Goal: Task Accomplishment & Management: Use online tool/utility

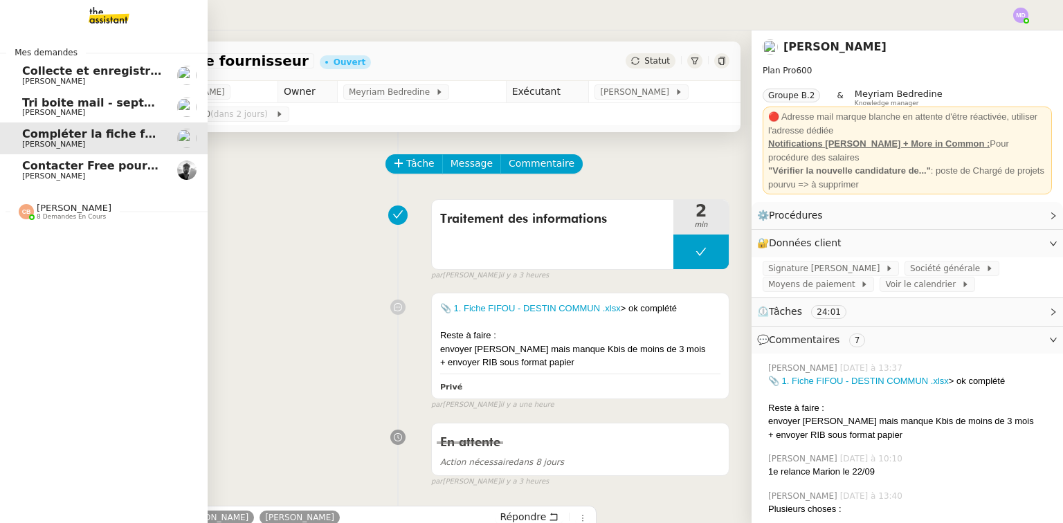
click at [30, 171] on span "Contacter Free pour la Freebox" at bounding box center [119, 165] width 195 height 13
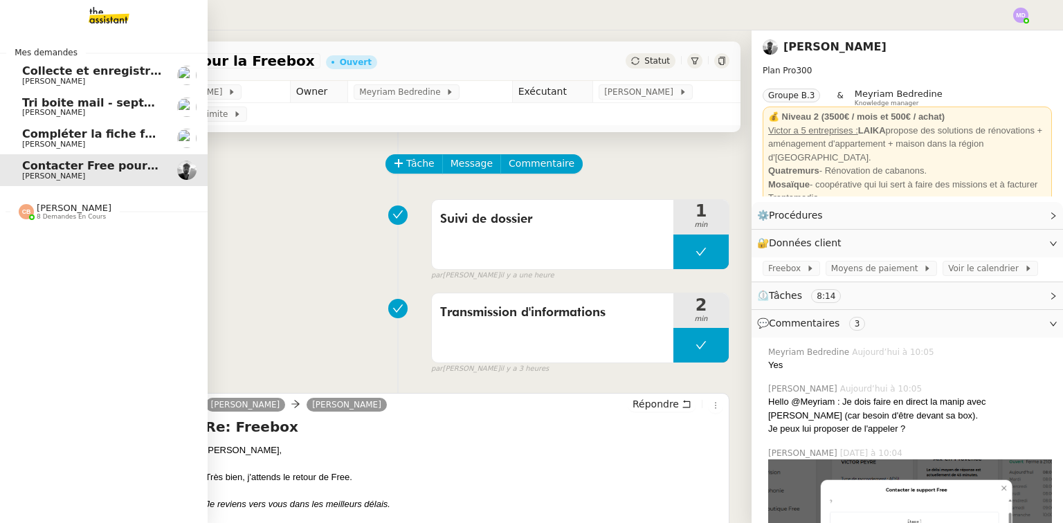
click at [52, 202] on span "[PERSON_NAME] 8 demandes en cours" at bounding box center [110, 206] width 208 height 29
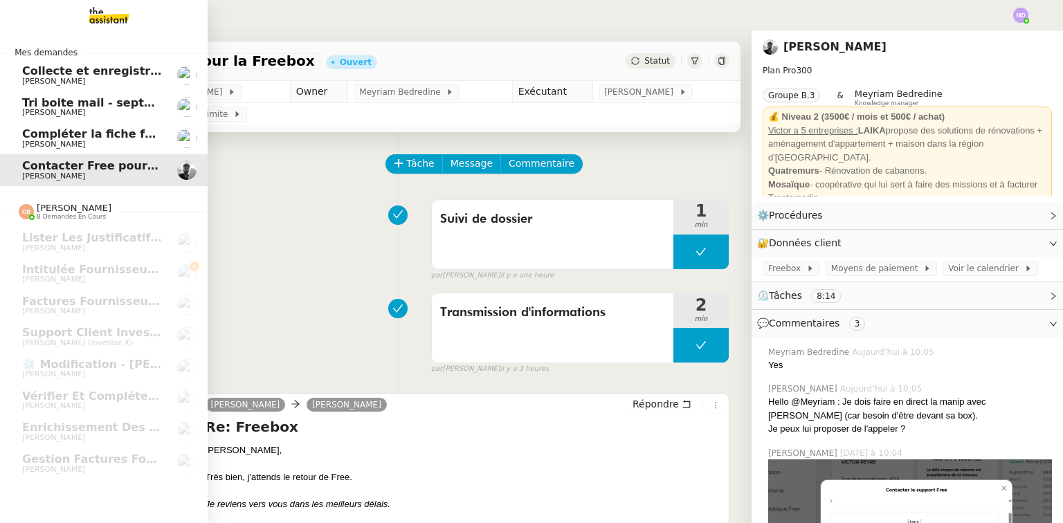
click at [87, 138] on span "Compléter la fiche fournisseur" at bounding box center [116, 133] width 189 height 13
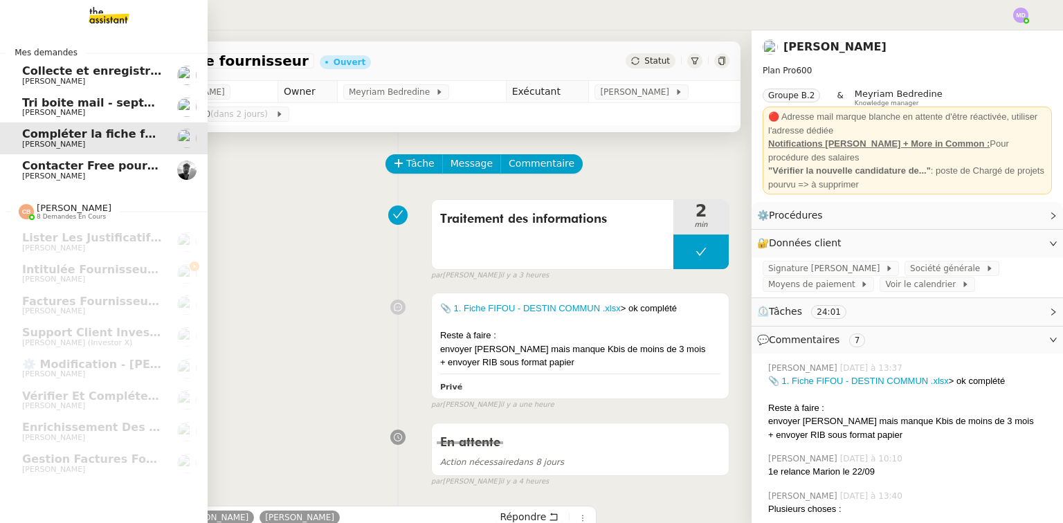
click at [100, 109] on span "[PERSON_NAME]" at bounding box center [92, 113] width 140 height 8
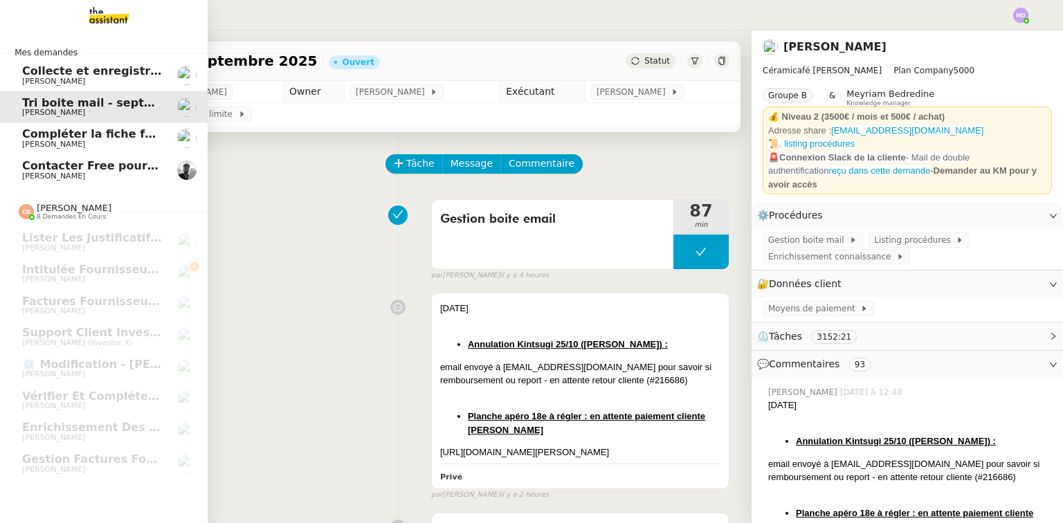
click at [108, 78] on span "[PERSON_NAME]" at bounding box center [92, 82] width 140 height 8
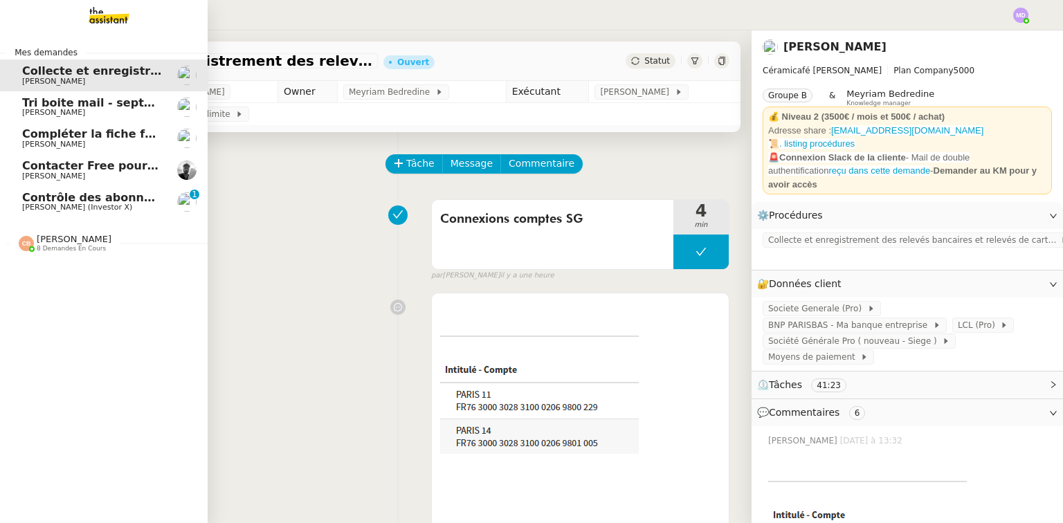
click at [28, 196] on span "Contrôle des abonnements et annulations" at bounding box center [153, 197] width 262 height 13
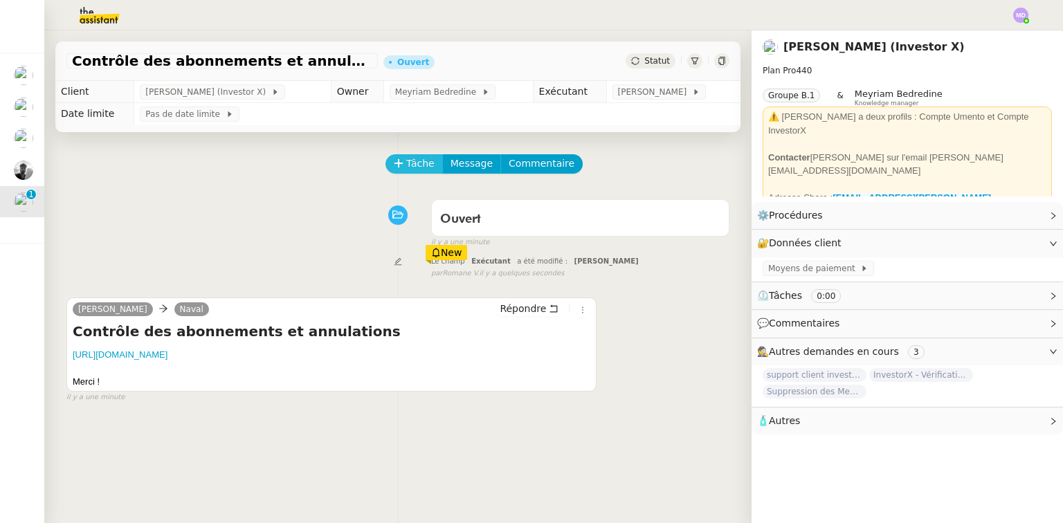
click at [406, 164] on span "Tâche" at bounding box center [420, 164] width 28 height 16
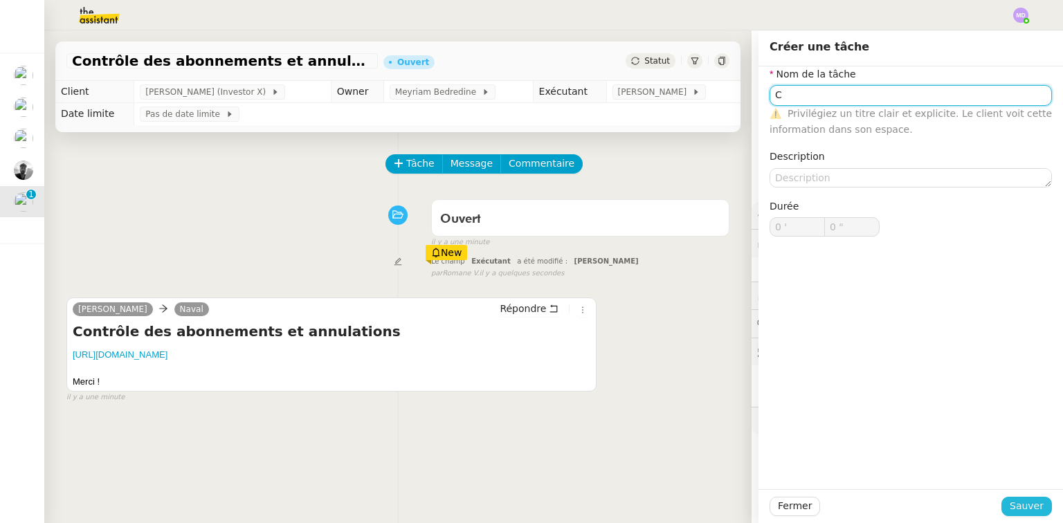
type input "C"
click at [1027, 512] on span "Sauver" at bounding box center [1027, 506] width 34 height 16
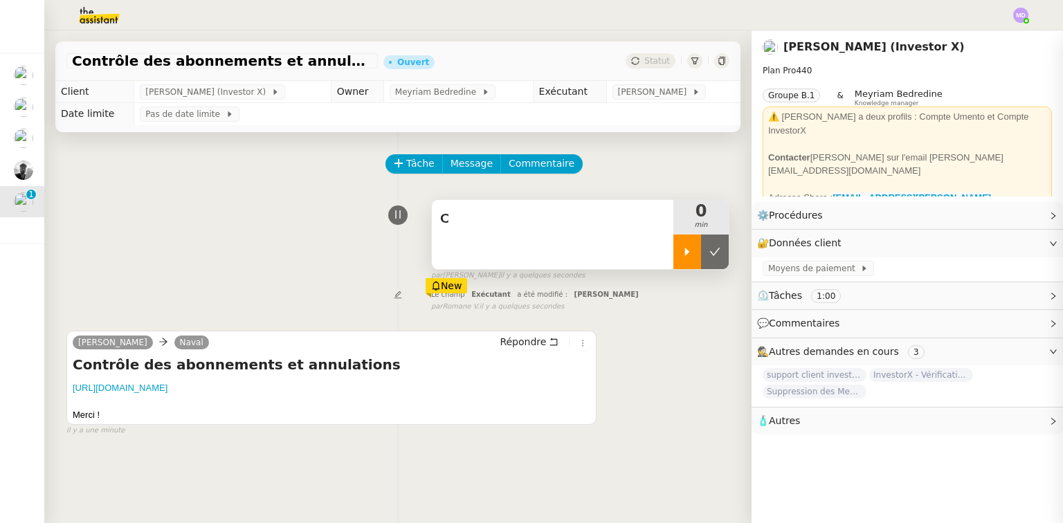
click at [674, 247] on div at bounding box center [688, 252] width 28 height 35
click at [621, 233] on div "C" at bounding box center [553, 234] width 242 height 69
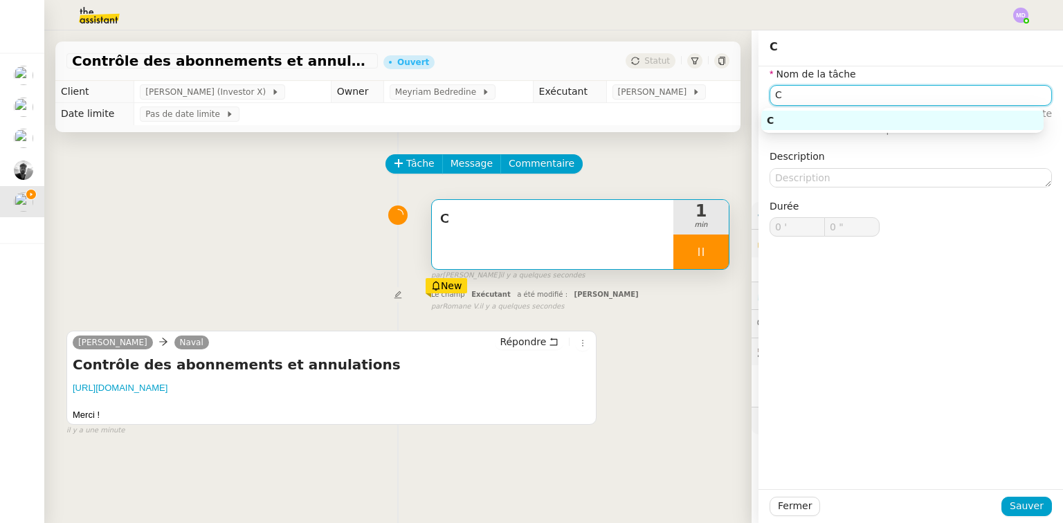
drag, startPoint x: 820, startPoint y: 94, endPoint x: 609, endPoint y: 62, distance: 213.5
click at [609, 62] on app-ticket "Contrôle des abonnements et annulations Ouvert Statut Client [PERSON_NAME] (Inv…" at bounding box center [553, 276] width 1019 height 493
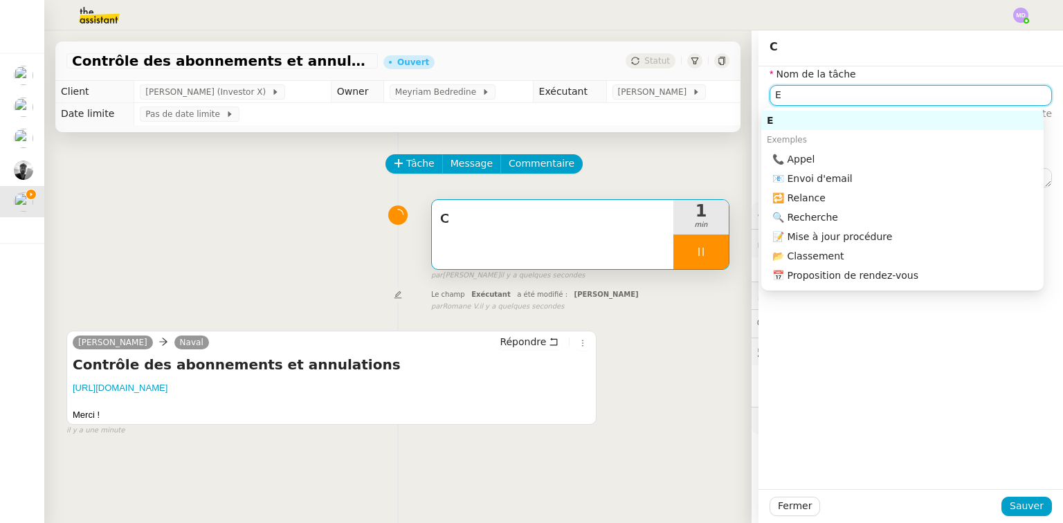
type input "Et"
type input "2 ""
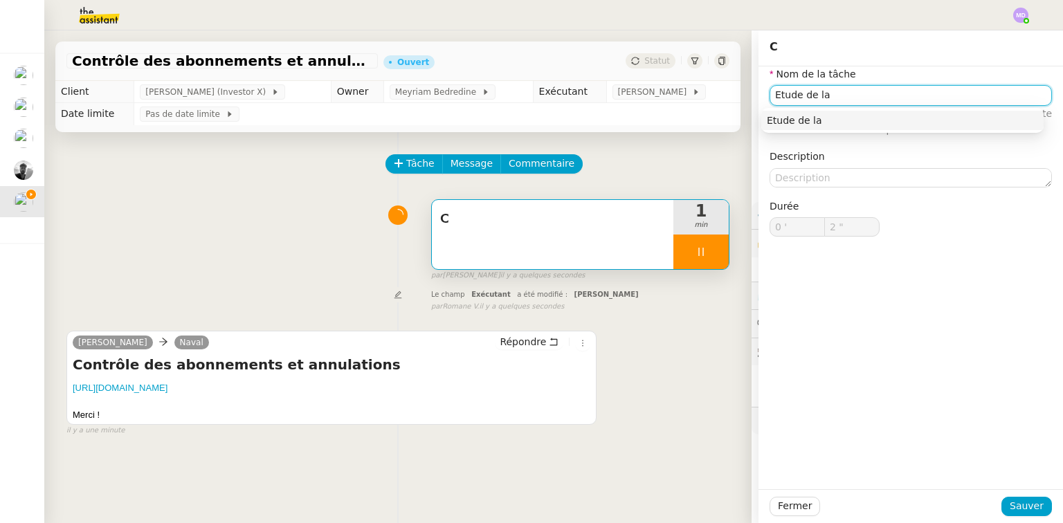
type input "Etude de la d"
type input "3 ""
type input "Etude de la demande"
click at [825, 110] on div "Etude de la demande" at bounding box center [903, 120] width 282 height 25
click at [826, 122] on div "Etude de la demande" at bounding box center [902, 120] width 271 height 12
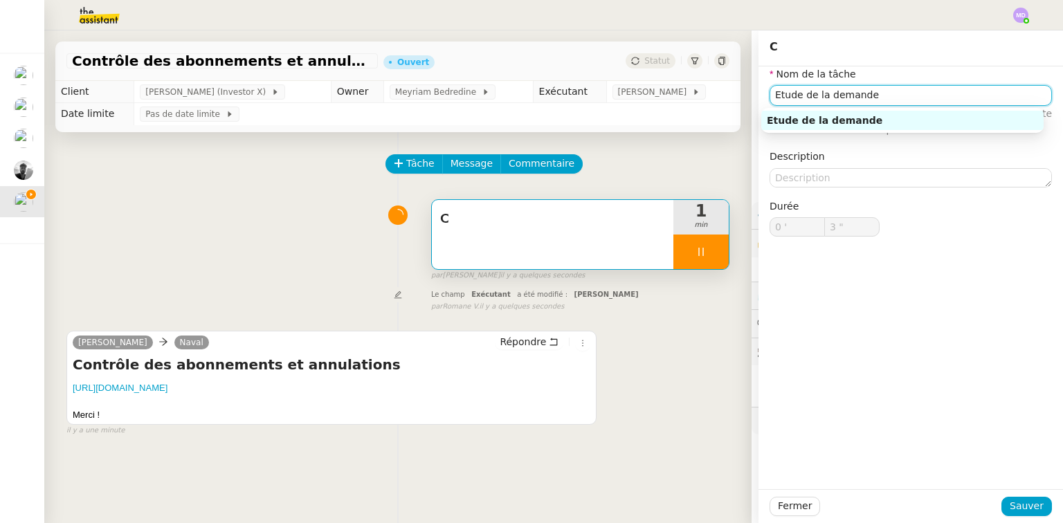
type input "5 ""
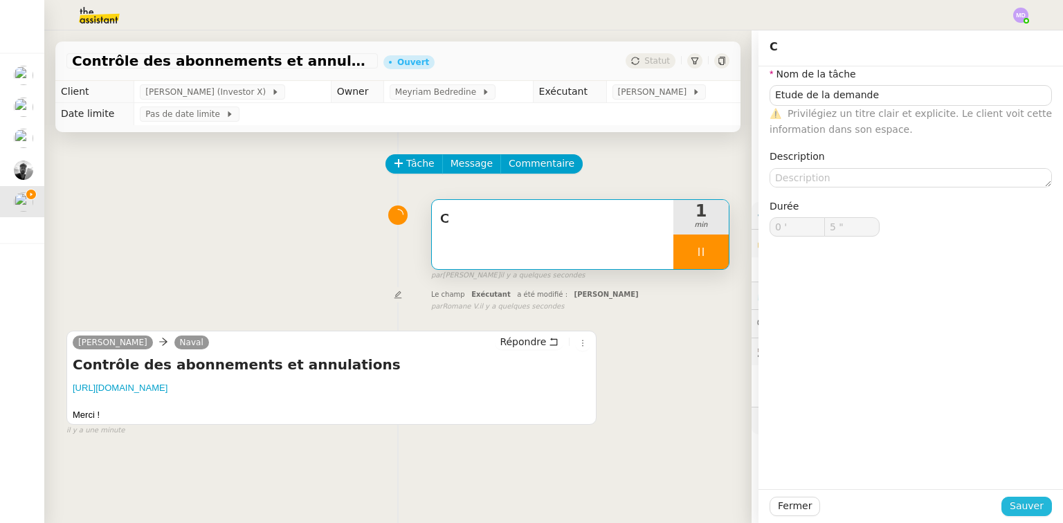
click at [1044, 512] on div "Fermer Sauver" at bounding box center [911, 506] width 305 height 34
click at [1028, 509] on span "Sauver" at bounding box center [1027, 506] width 34 height 16
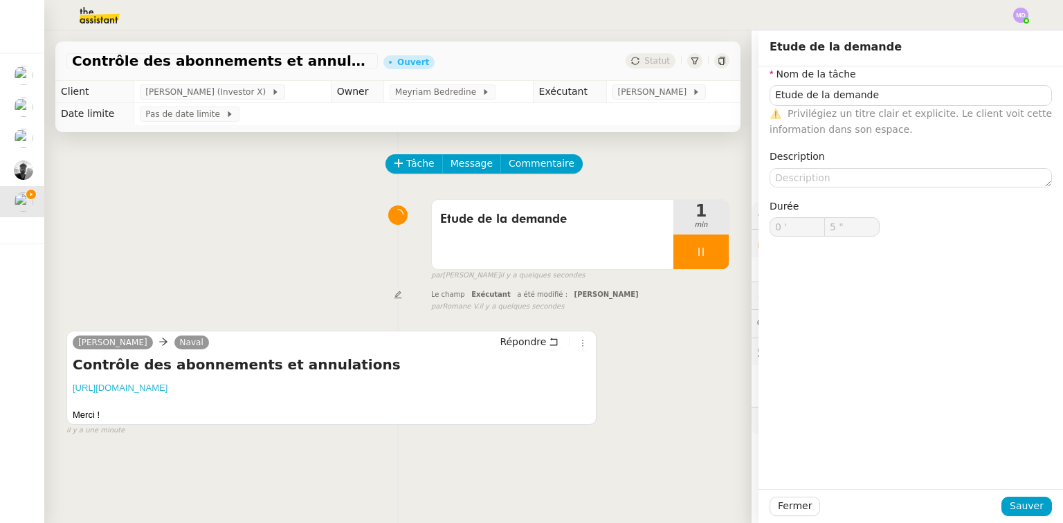
click at [168, 390] on link "[URL][DOMAIN_NAME]" at bounding box center [120, 388] width 95 height 10
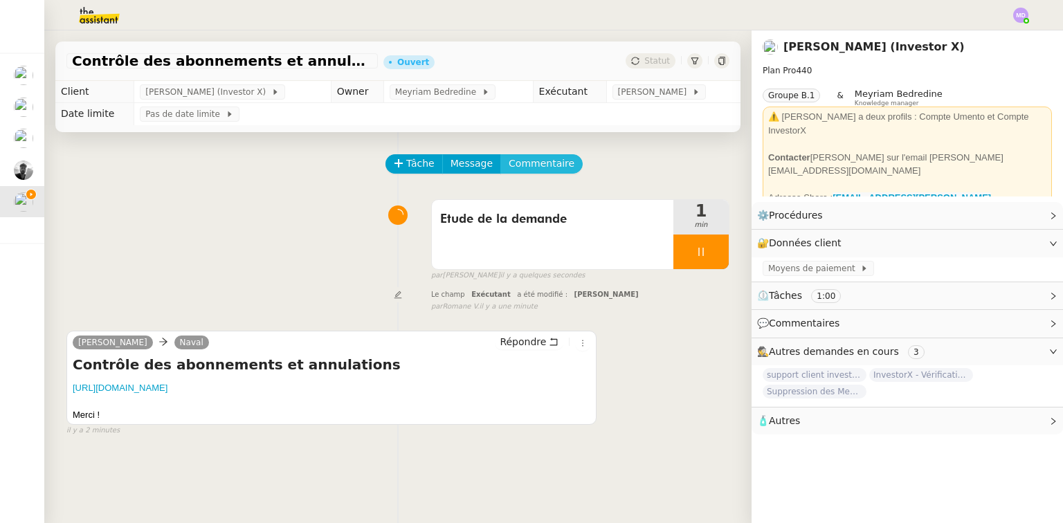
click at [532, 168] on span "Commentaire" at bounding box center [542, 164] width 66 height 16
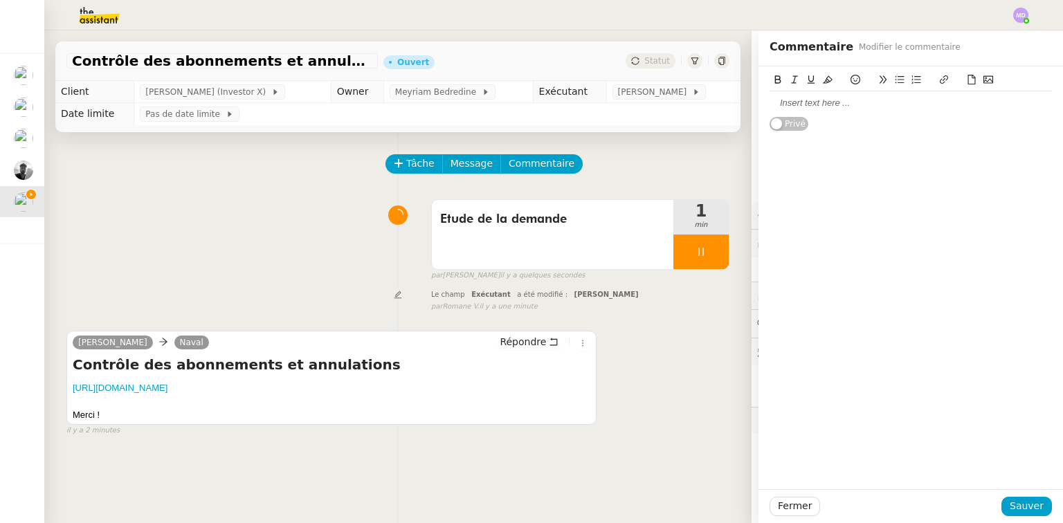
click at [845, 105] on div at bounding box center [911, 103] width 282 height 12
click at [1018, 498] on span "Sauver" at bounding box center [1027, 506] width 34 height 16
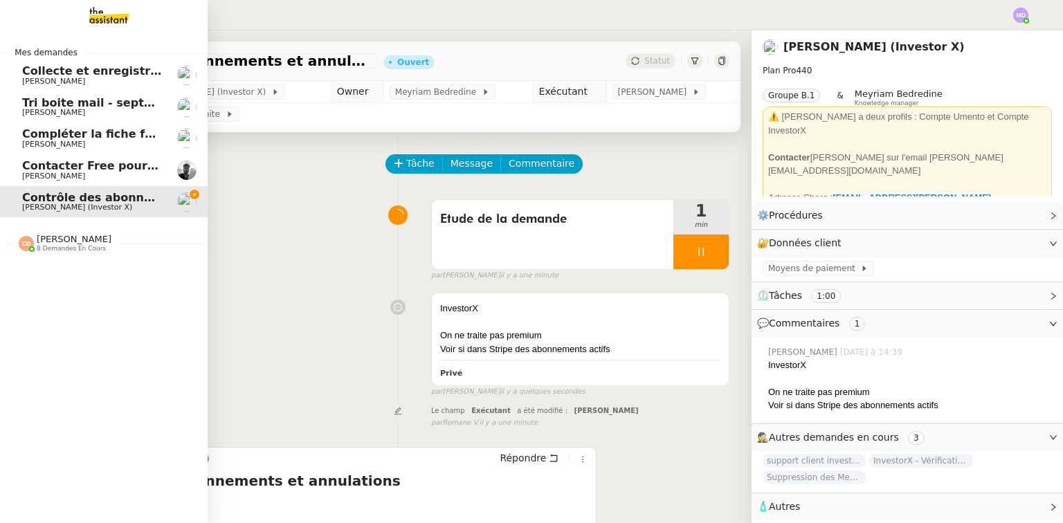
click at [19, 105] on link "Tri boite mail - [DATE] [PERSON_NAME]" at bounding box center [104, 107] width 208 height 32
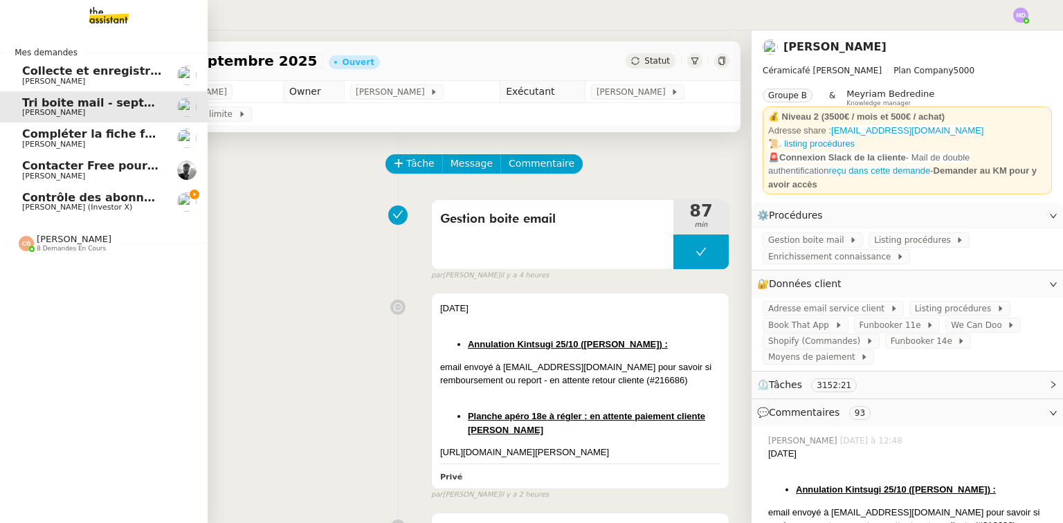
click at [139, 198] on span "Contrôle des abonnements et annulations" at bounding box center [153, 197] width 262 height 13
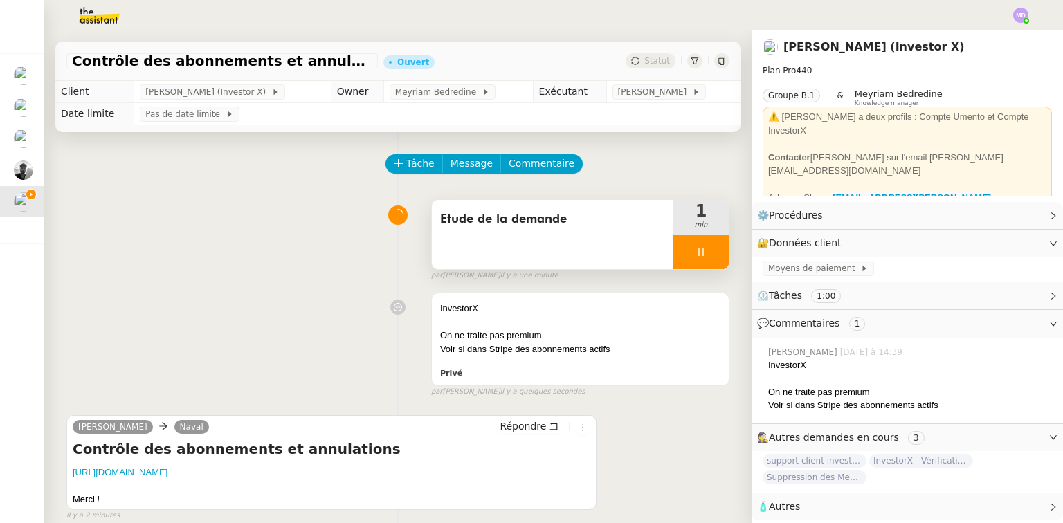
click at [706, 253] on div at bounding box center [701, 252] width 55 height 35
click at [710, 253] on icon at bounding box center [715, 251] width 11 height 11
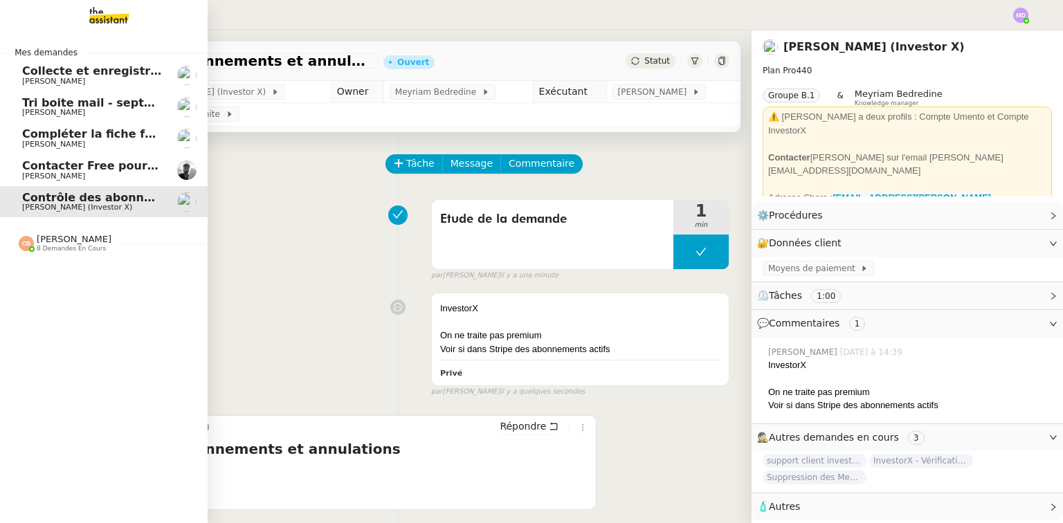
click at [15, 107] on link "Tri boite mail - [DATE] [PERSON_NAME]" at bounding box center [104, 107] width 208 height 32
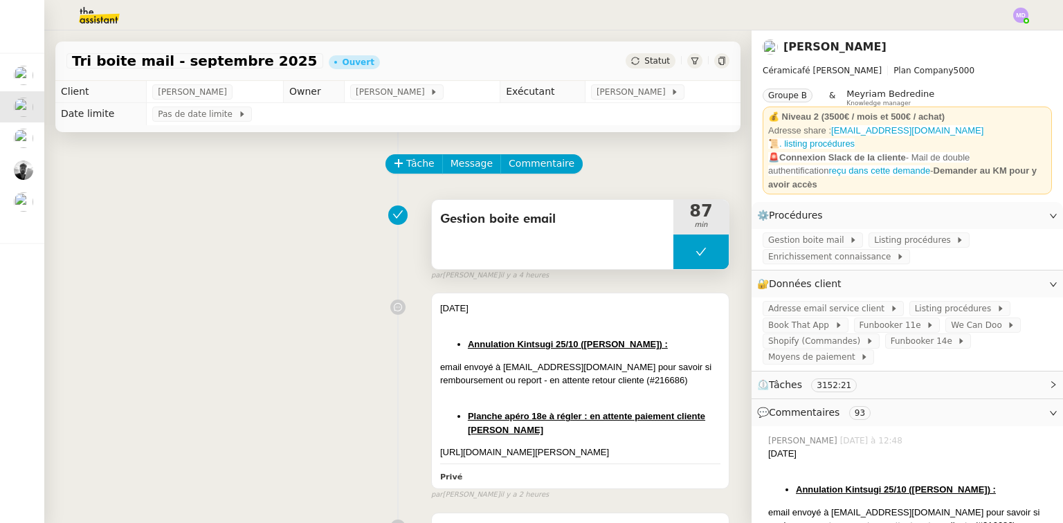
click at [696, 251] on icon at bounding box center [701, 252] width 10 height 8
click at [674, 251] on div at bounding box center [701, 252] width 55 height 35
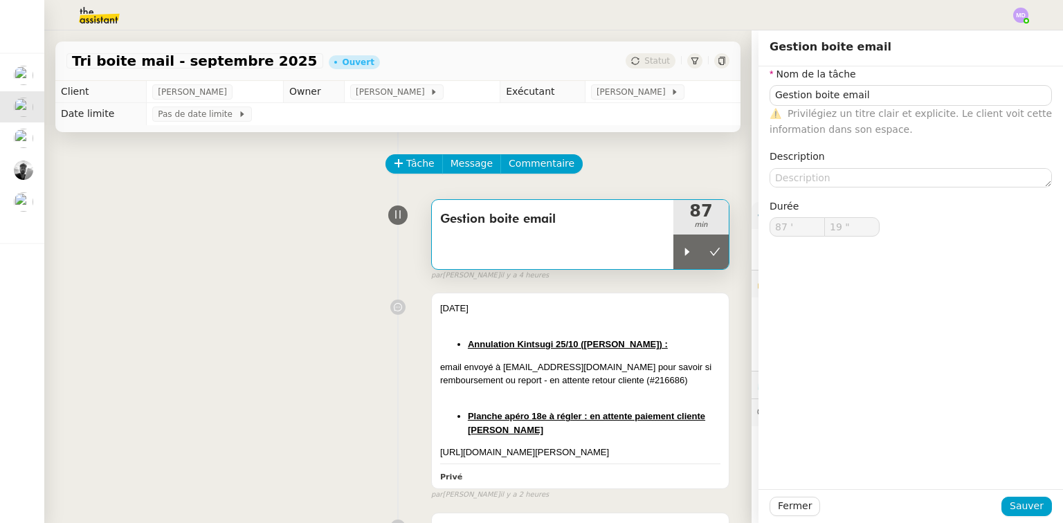
type input "Gestion boite email"
type input "87 '"
type input "19 ""
drag, startPoint x: 669, startPoint y: 243, endPoint x: 662, endPoint y: 235, distance: 10.8
click at [674, 243] on div at bounding box center [688, 252] width 28 height 35
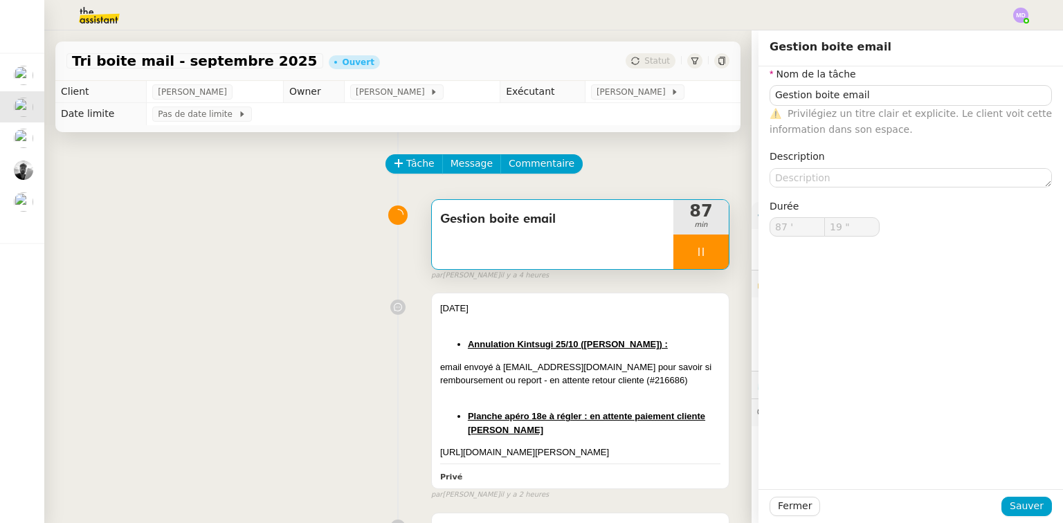
type input "Gestion boite email"
type input "87 '"
type input "19 ""
type input "Gestion boite email"
type input "87 '"
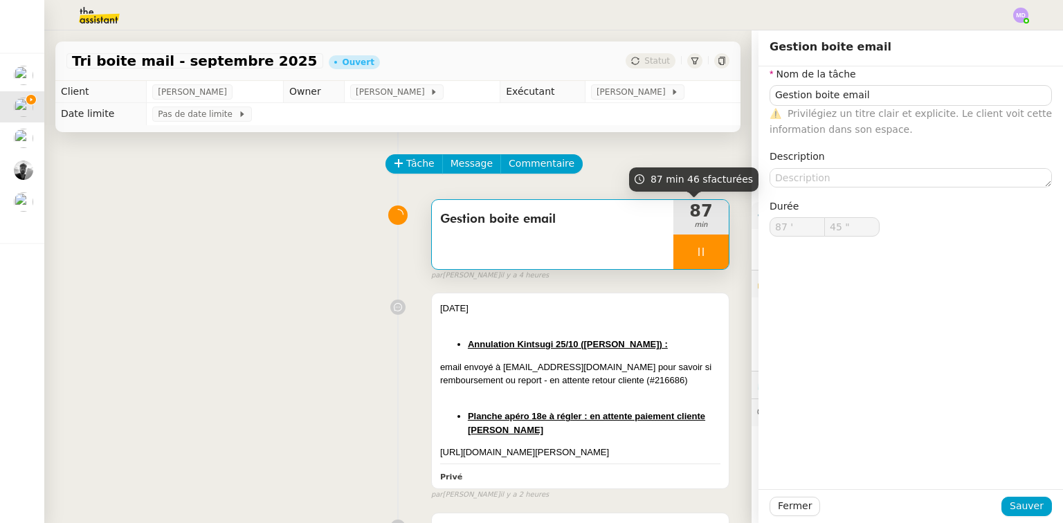
type input "46 ""
click at [690, 241] on div at bounding box center [701, 252] width 55 height 35
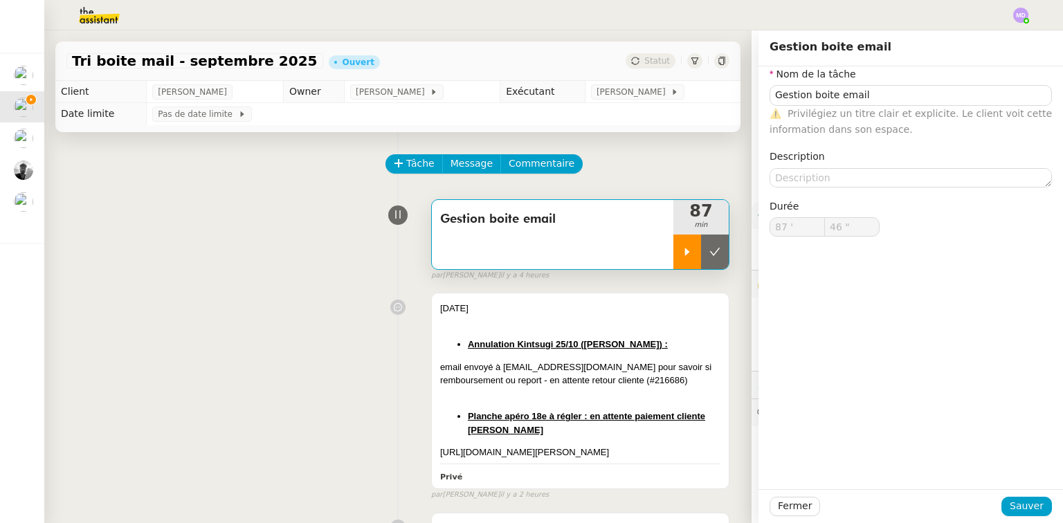
type input "Gestion boite email"
type input "87 '"
type input "46 ""
type input "Gestion boite email"
type input "87 '"
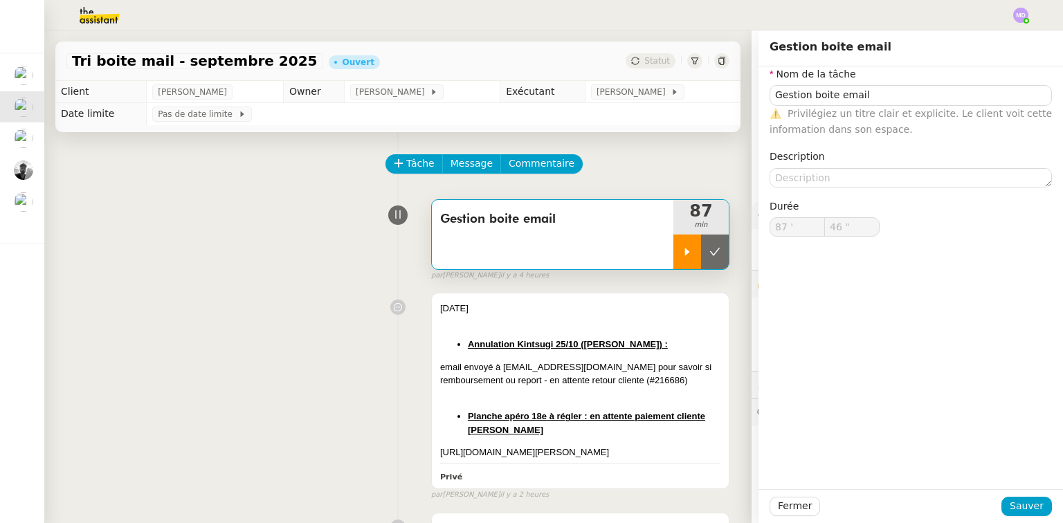
type input "46 ""
click at [701, 246] on button at bounding box center [715, 252] width 28 height 35
type input "Gestion boite email"
type input "87 '"
type input "46 ""
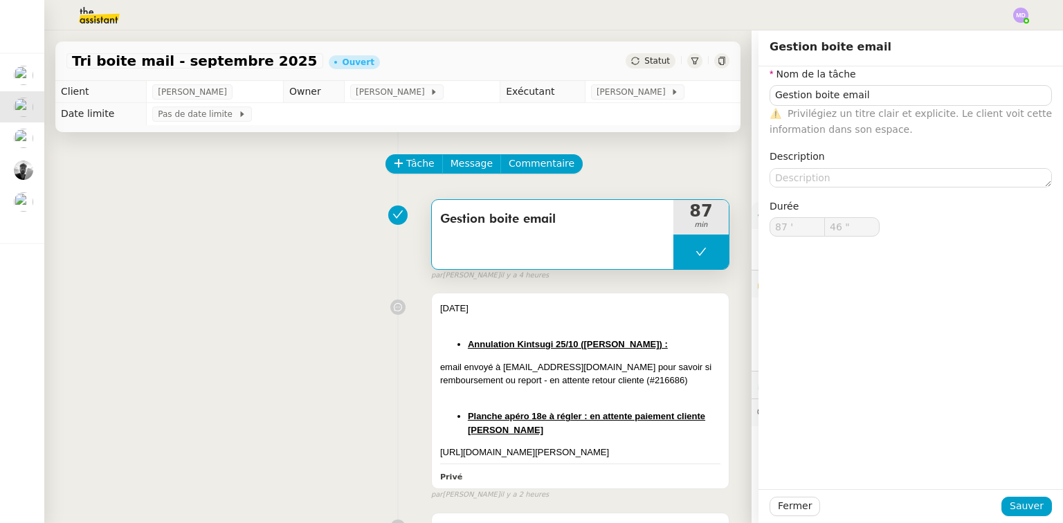
type input "Gestion boite email"
type input "87 '"
type input "46 ""
